Goal: Task Accomplishment & Management: Use online tool/utility

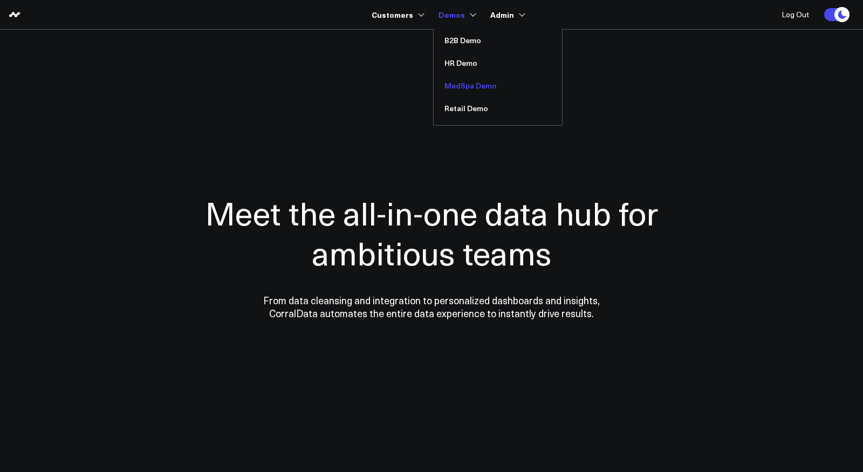
click at [467, 87] on link "MedSpa Demo" at bounding box center [498, 85] width 128 height 23
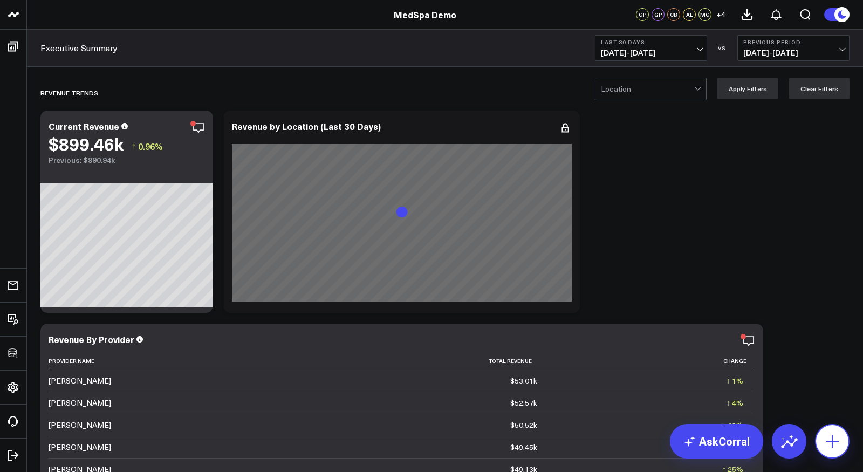
click at [834, 441] on icon at bounding box center [832, 441] width 13 height 13
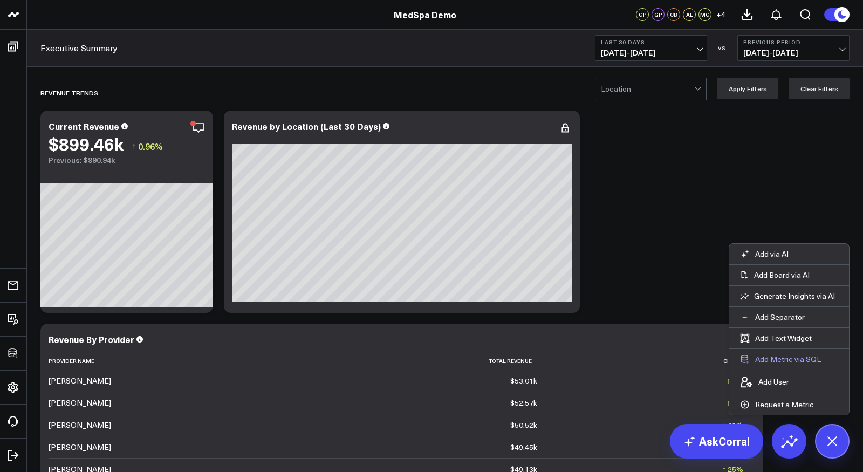
click at [791, 361] on button "Add Metric via SQL" at bounding box center [780, 359] width 102 height 20
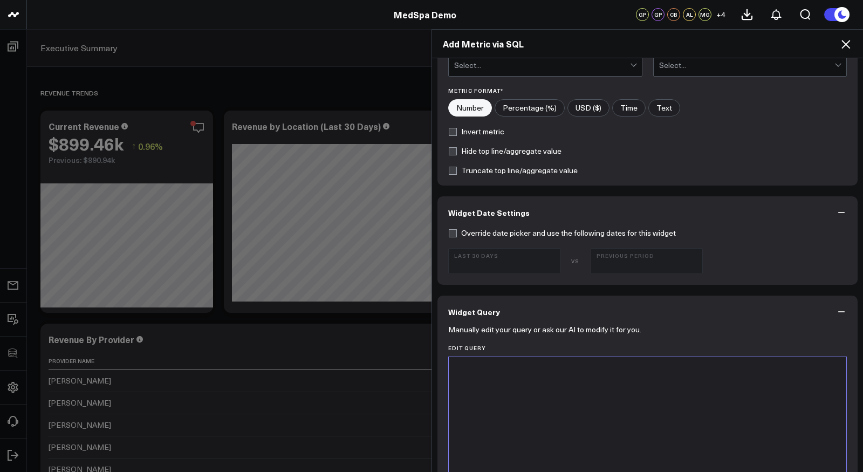
scroll to position [325, 0]
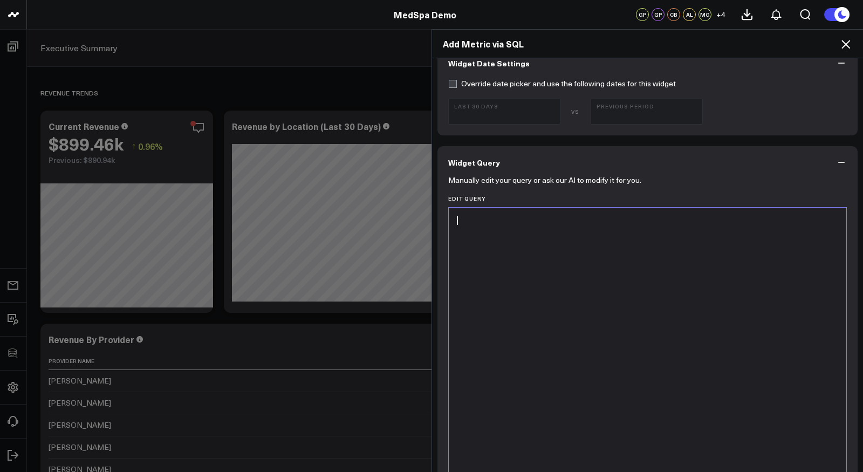
click at [582, 262] on div at bounding box center [647, 342] width 387 height 258
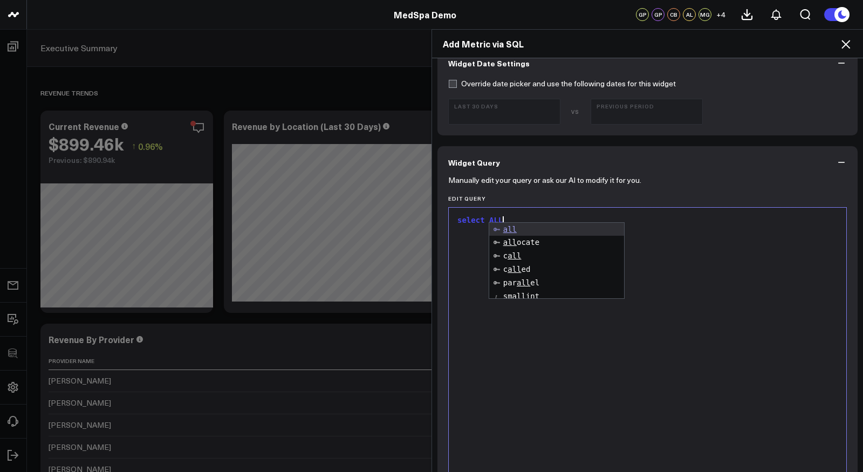
click at [847, 45] on icon at bounding box center [845, 44] width 9 height 9
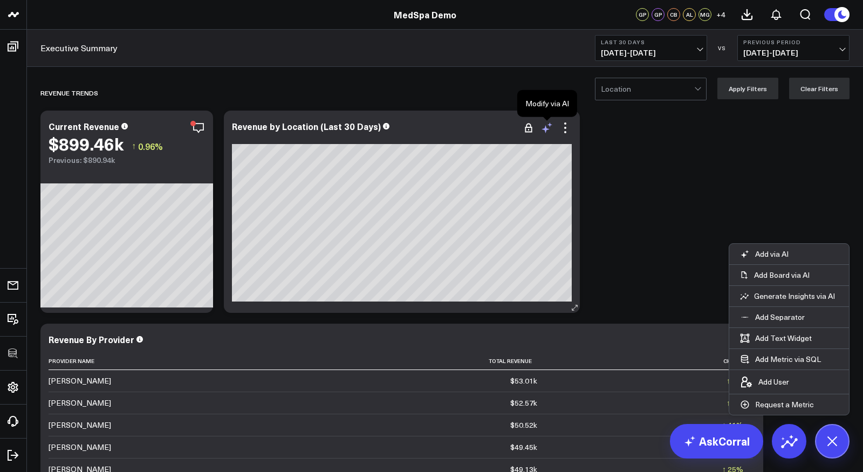
click at [548, 126] on icon at bounding box center [546, 127] width 13 height 13
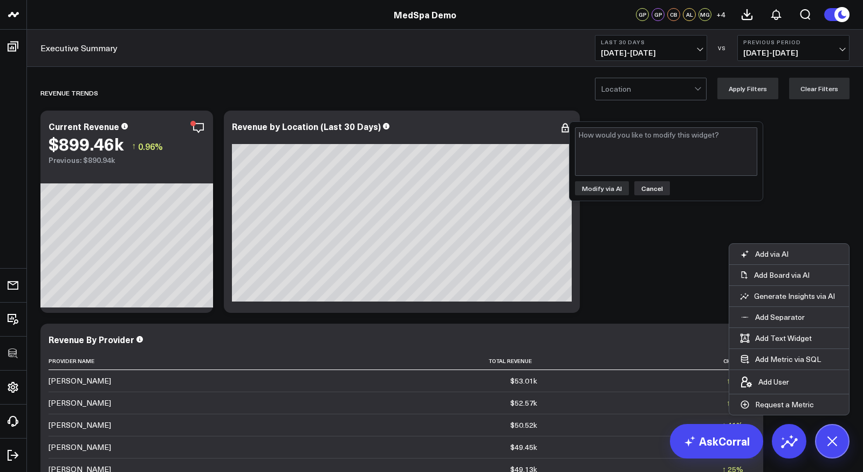
click at [649, 189] on button "Cancel" at bounding box center [652, 188] width 36 height 14
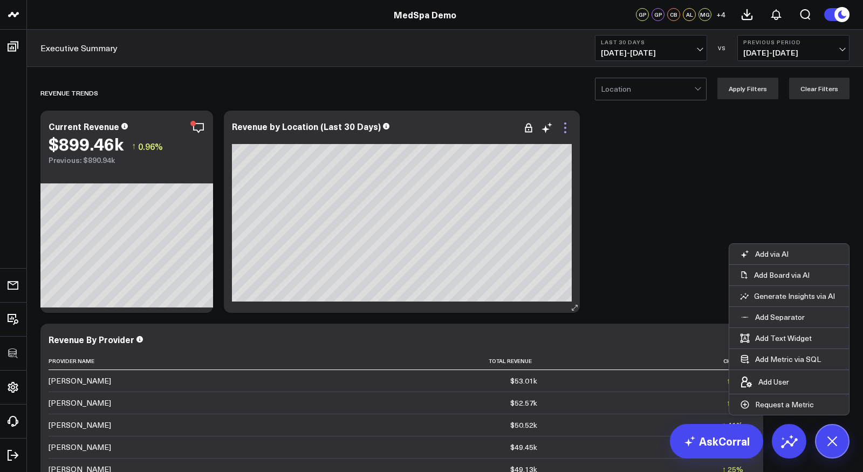
click at [563, 128] on icon at bounding box center [565, 127] width 13 height 13
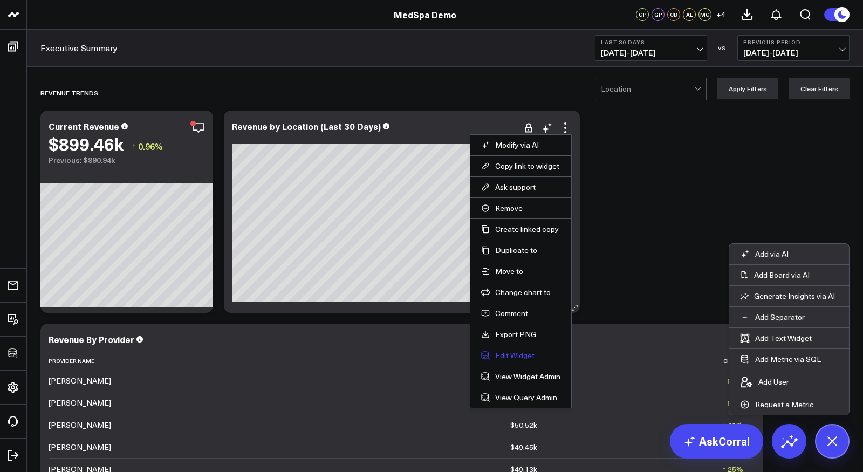
click at [507, 354] on button "Edit Widget" at bounding box center [520, 356] width 79 height 10
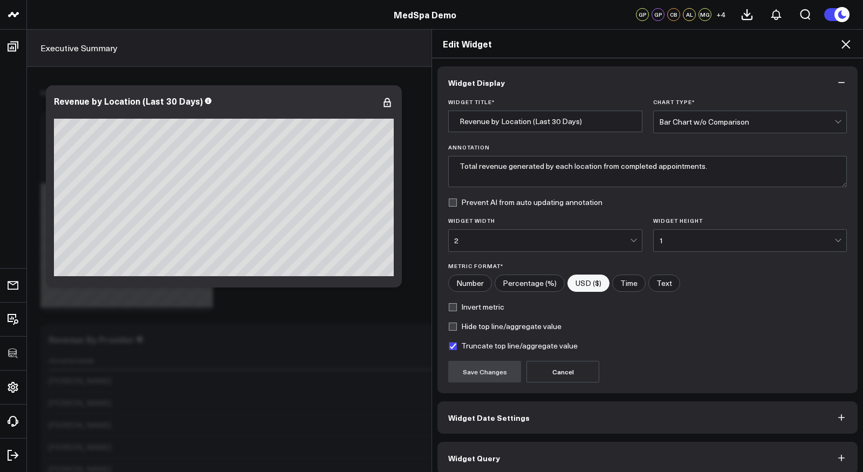
scroll to position [7, 0]
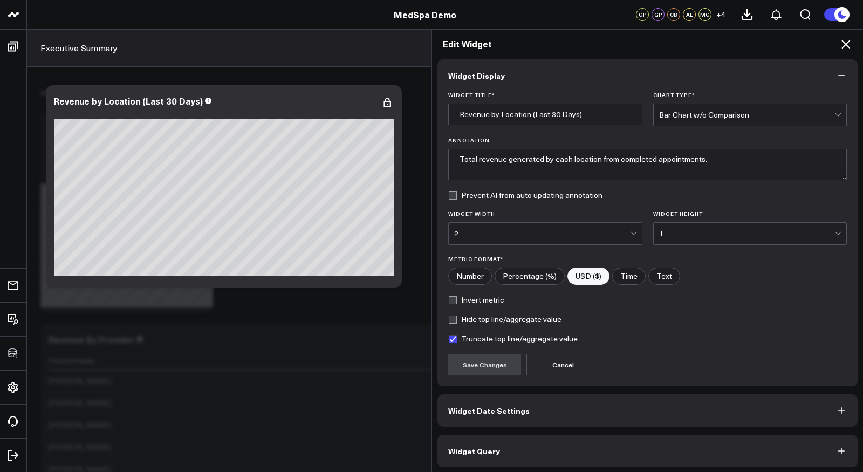
click at [542, 448] on button "Widget Query" at bounding box center [647, 451] width 420 height 32
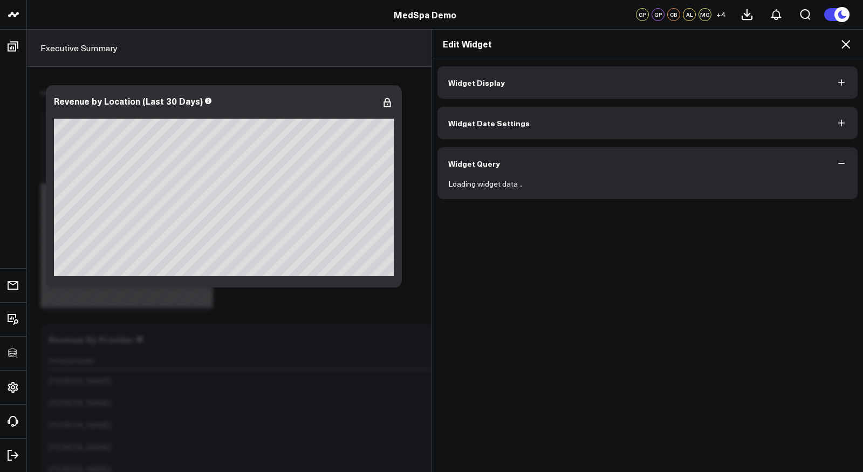
scroll to position [0, 0]
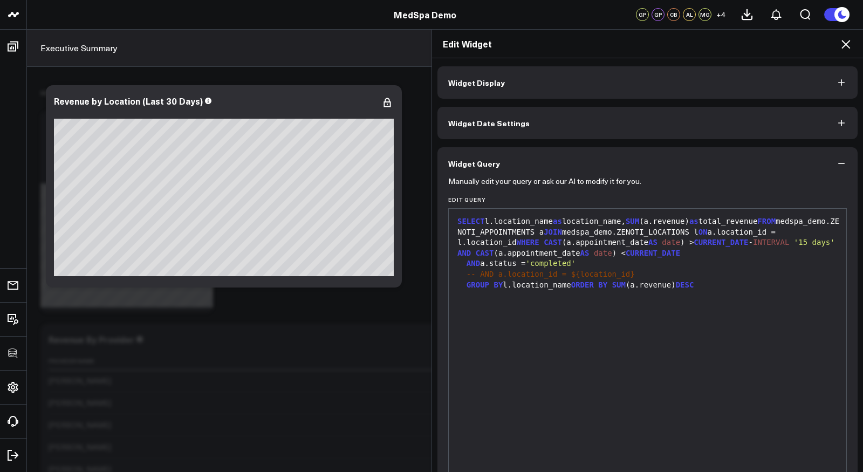
click at [44, 352] on div "Edit Widget Widget Display Widget Date Settings Widget Query Manually edit your…" at bounding box center [431, 250] width 863 height 443
click at [842, 44] on icon at bounding box center [845, 44] width 13 height 13
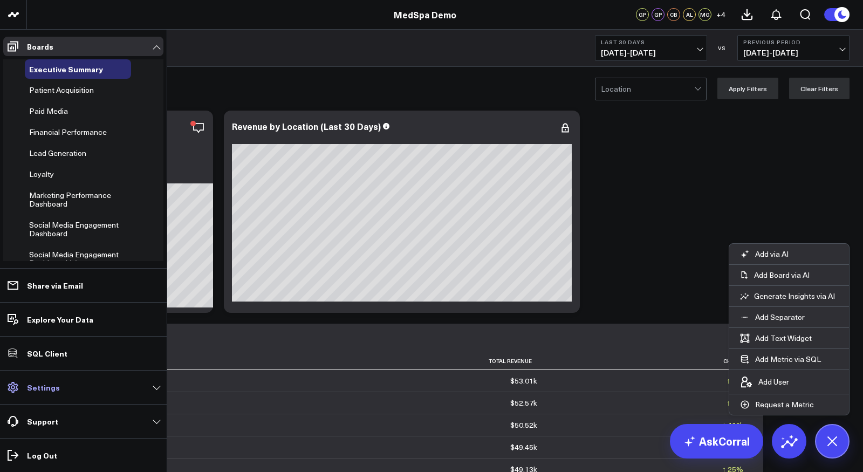
click at [37, 394] on link "Settings" at bounding box center [83, 387] width 160 height 19
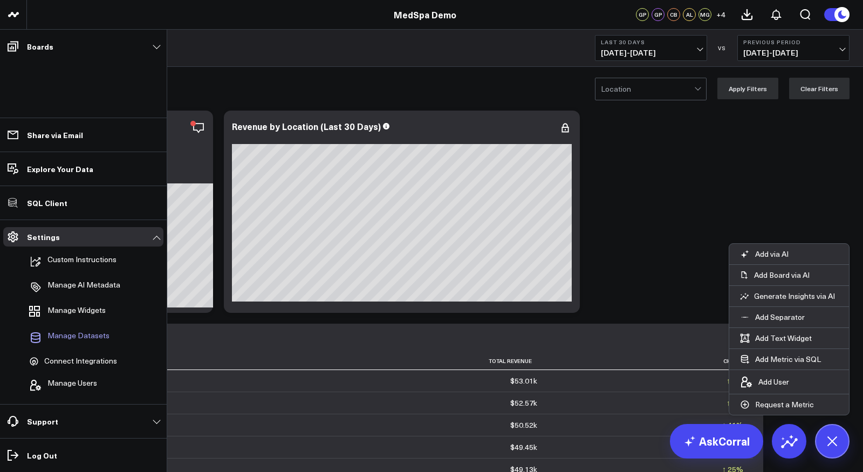
click at [77, 338] on span "Manage Datasets" at bounding box center [78, 337] width 62 height 13
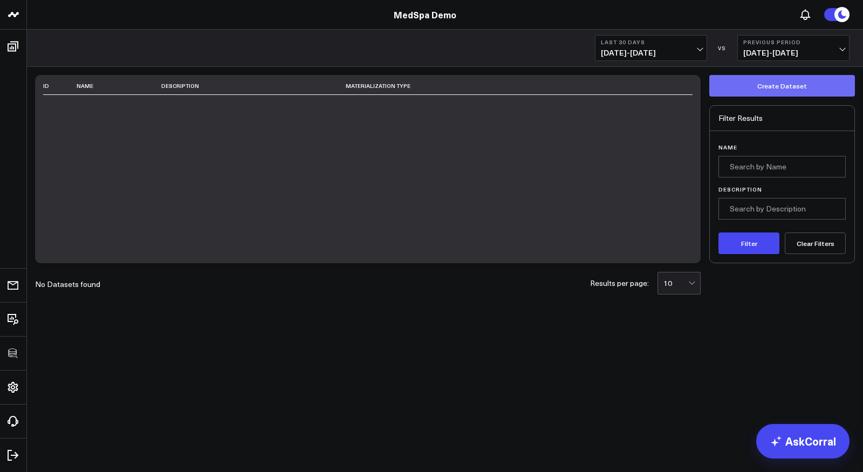
click at [783, 87] on button "Create Dataset" at bounding box center [782, 86] width 146 height 22
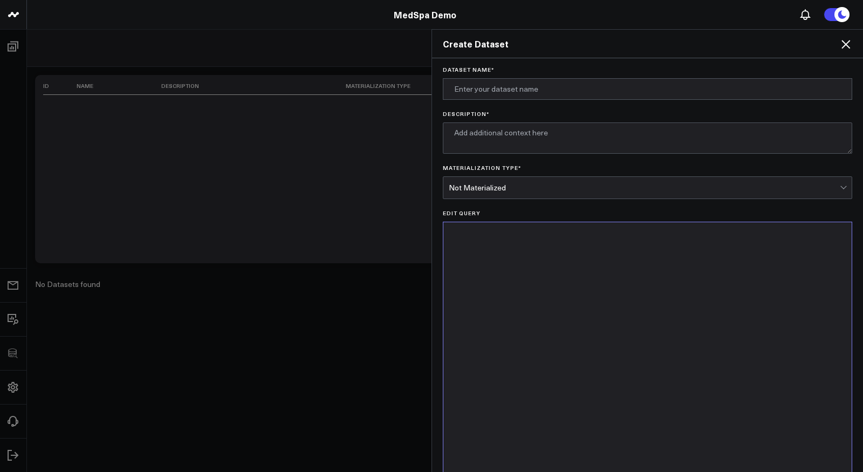
click at [527, 191] on div "Not Materialized" at bounding box center [644, 188] width 391 height 22
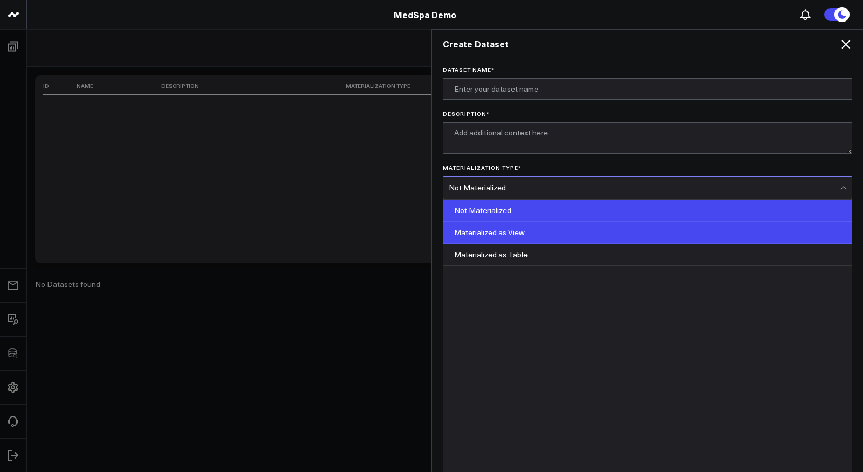
click at [502, 230] on div "Materialized as View" at bounding box center [647, 233] width 408 height 22
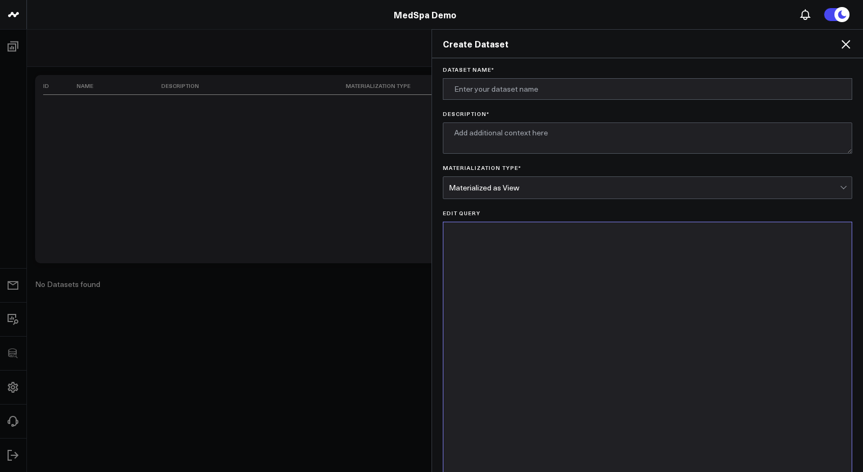
click at [230, 225] on div "Create Dataset Dataset Name * Description * Materialization Type * option Mater…" at bounding box center [431, 250] width 863 height 443
